Goal: Navigation & Orientation: Find specific page/section

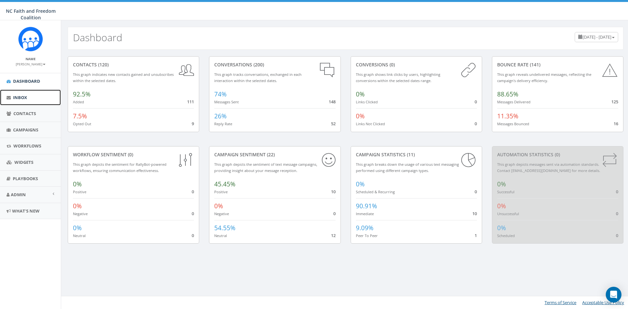
click at [26, 99] on span "Inbox" at bounding box center [20, 98] width 14 height 6
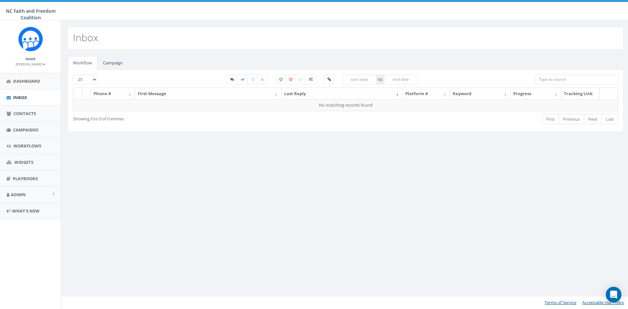
select select
click at [117, 61] on link "Campaign" at bounding box center [113, 62] width 30 height 13
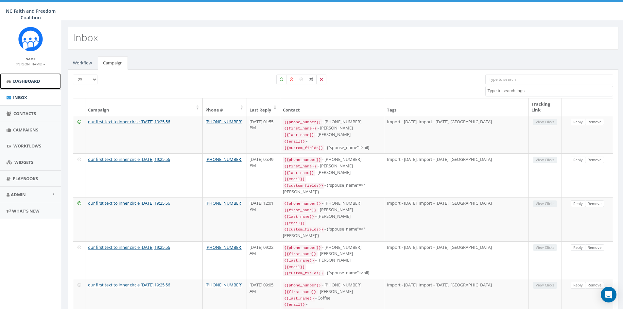
click at [27, 81] on span "Dashboard" at bounding box center [26, 81] width 27 height 6
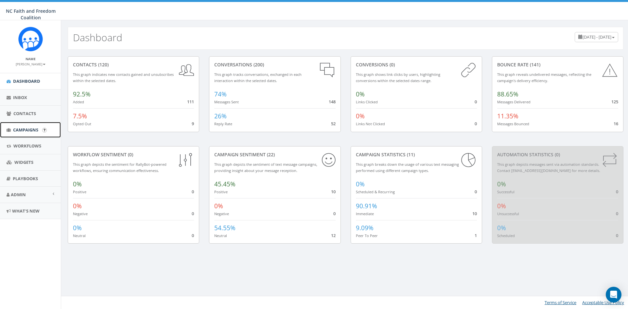
click at [35, 130] on span "Campaigns" at bounding box center [25, 130] width 25 height 6
